Goal: Navigation & Orientation: Find specific page/section

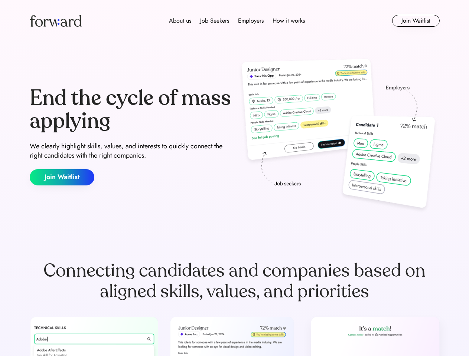
click at [234, 178] on div "End the cycle of mass applying We clearly highlight skills, values, and interes…" at bounding box center [235, 136] width 410 height 160
click at [235, 21] on div "About us Job Seekers Employers How it works" at bounding box center [237, 20] width 292 height 9
click at [56, 21] on img at bounding box center [56, 21] width 52 height 12
click at [237, 21] on div "About us Job Seekers Employers How it works" at bounding box center [237, 20] width 292 height 9
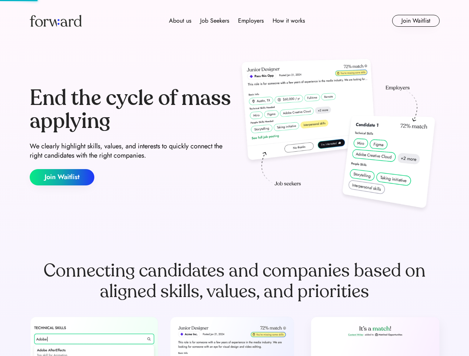
click at [180, 21] on div "About us" at bounding box center [180, 20] width 22 height 9
click at [215, 21] on div "Job Seekers" at bounding box center [214, 20] width 29 height 9
click at [251, 21] on div "Employers" at bounding box center [251, 20] width 26 height 9
click at [288, 21] on div "How it works" at bounding box center [288, 20] width 32 height 9
click at [415, 21] on button "Join Waitlist" at bounding box center [416, 21] width 48 height 12
